Goal: Information Seeking & Learning: Learn about a topic

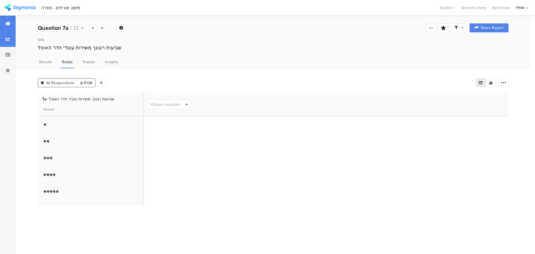
click at [3, 25] on div at bounding box center [8, 24] width 16 height 16
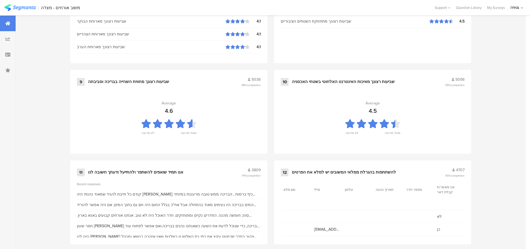
scroll to position [568, 0]
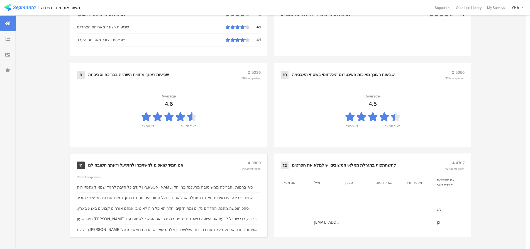
click at [105, 188] on div "קודם כל חייבת להגיד שמאוד נהנתי היה [PERSON_NAME] כיף ברמות , הבריכה ממש טובה מ…" at bounding box center [169, 187] width 184 height 6
click at [99, 163] on div "אנו תמיד שואפים להשתפר ולהתייעל ודעתך חשובה לנו" at bounding box center [135, 166] width 95 height 6
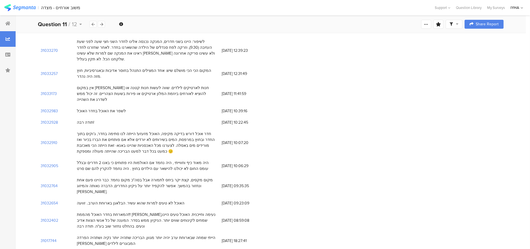
scroll to position [244, 0]
